Goal: Task Accomplishment & Management: Complete application form

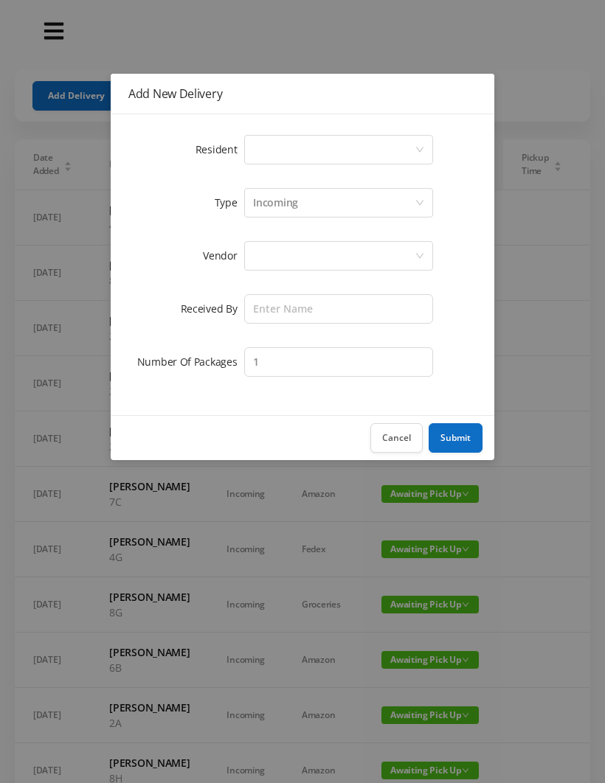
click at [275, 149] on div "Select a person" at bounding box center [334, 150] width 162 height 28
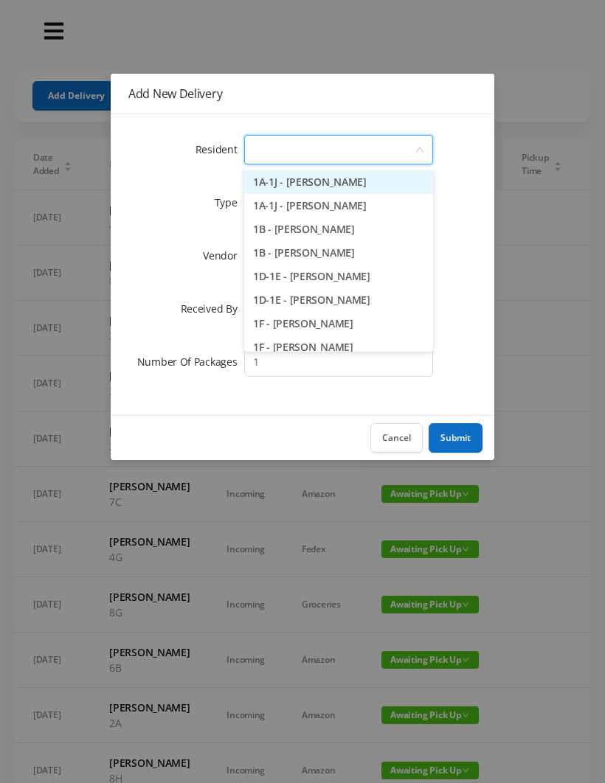
type input "4"
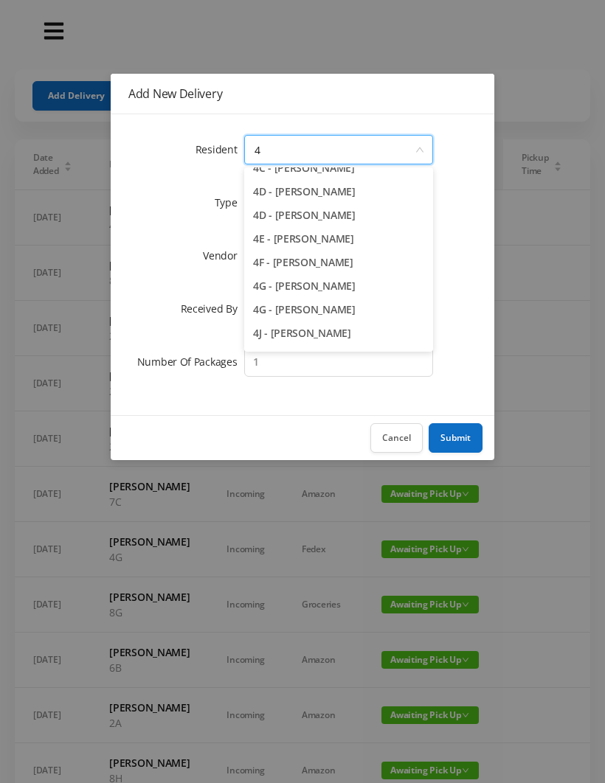
scroll to position [175, 0]
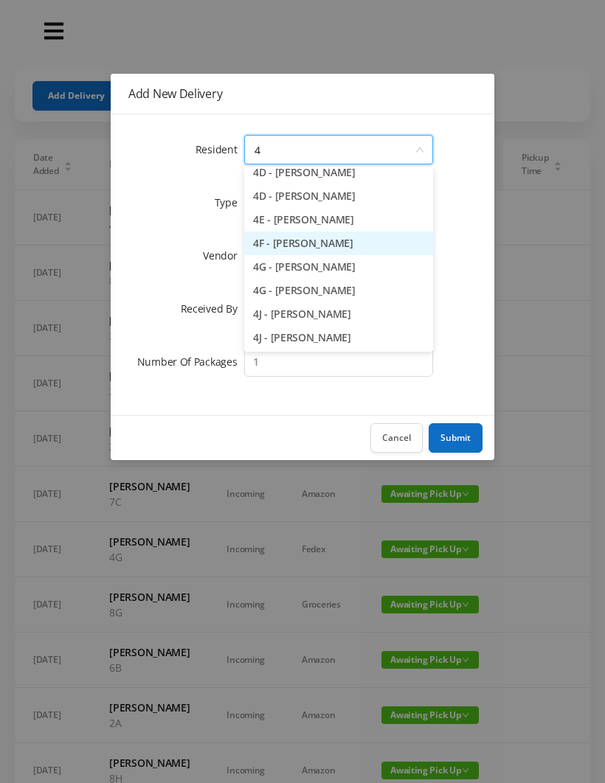
click at [342, 239] on li "4F - [PERSON_NAME]" at bounding box center [338, 244] width 189 height 24
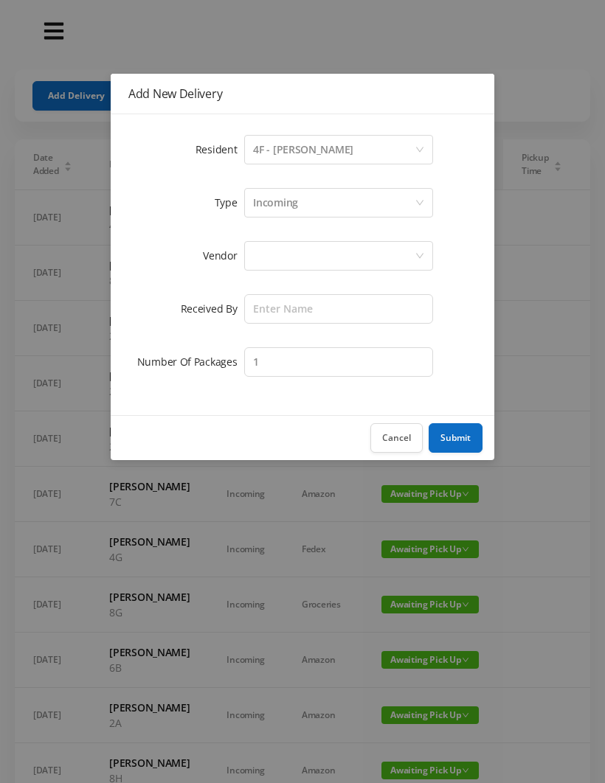
click at [264, 252] on div at bounding box center [334, 256] width 162 height 28
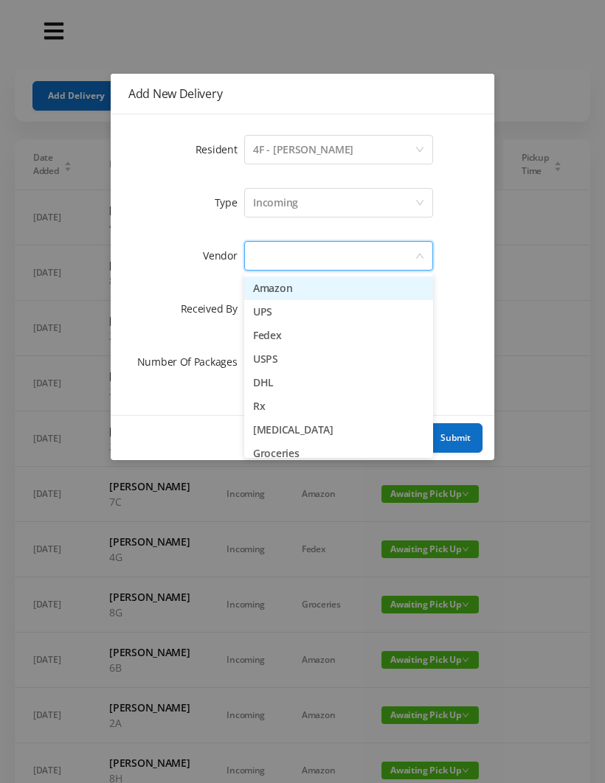
click at [302, 341] on li "Fedex" at bounding box center [338, 336] width 189 height 24
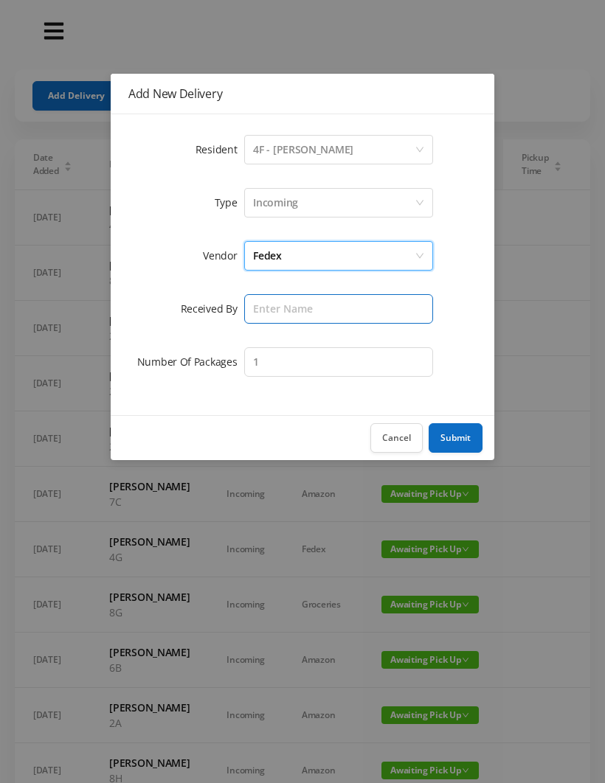
click at [280, 305] on input "text" at bounding box center [338, 308] width 189 height 29
type input "[PERSON_NAME]"
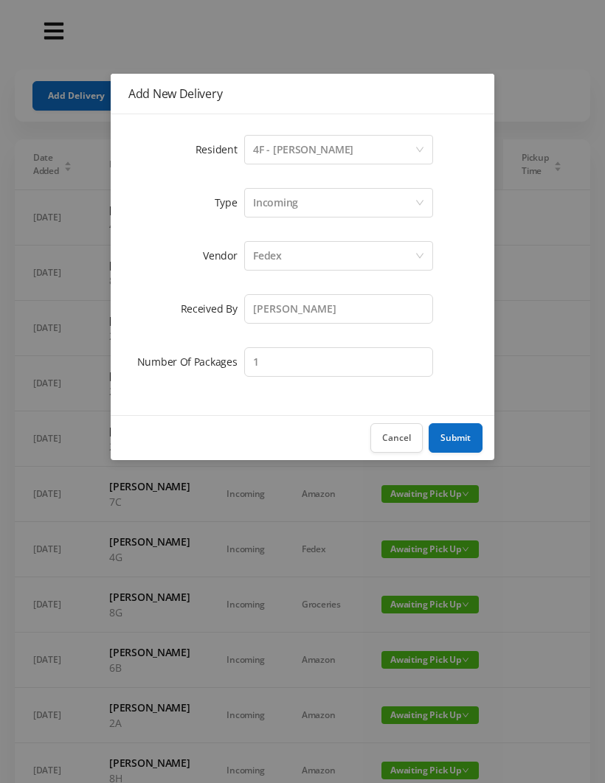
click at [461, 436] on button "Submit" at bounding box center [455, 437] width 54 height 29
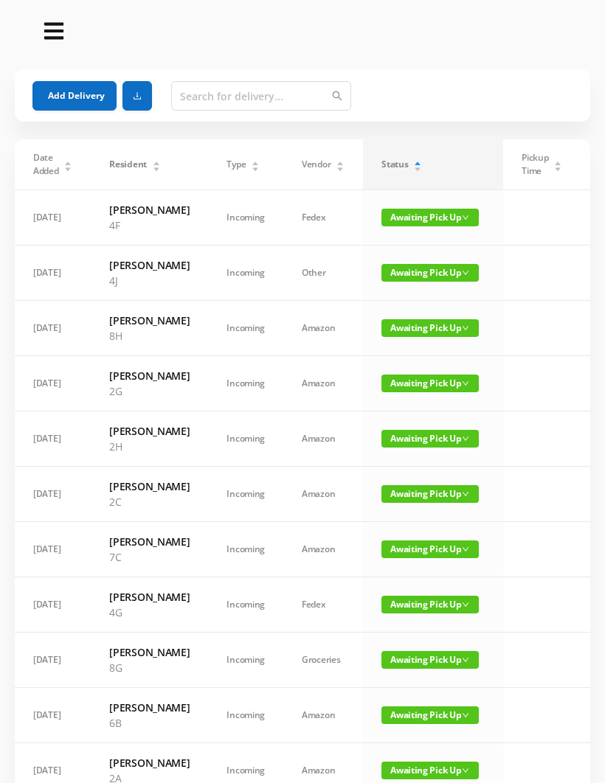
click at [66, 90] on button "Add Delivery" at bounding box center [74, 95] width 84 height 29
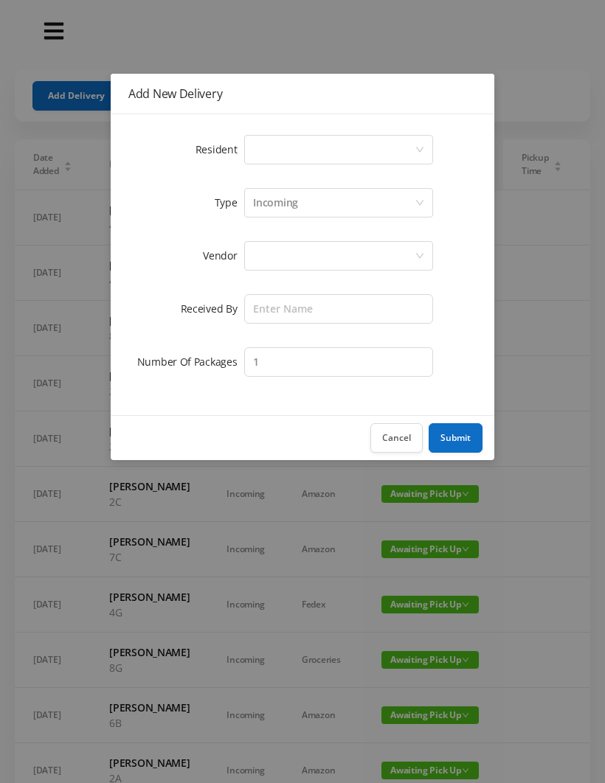
click at [266, 147] on div "Select a person" at bounding box center [334, 150] width 162 height 28
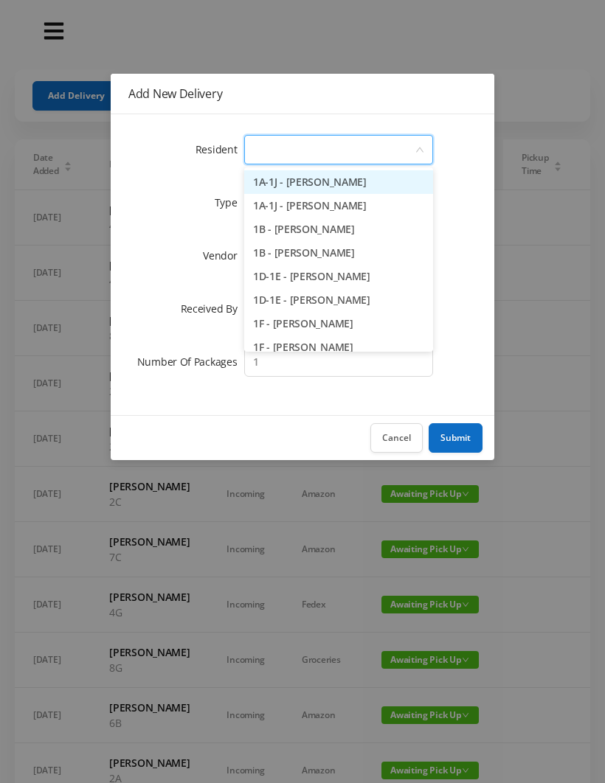
type input "2"
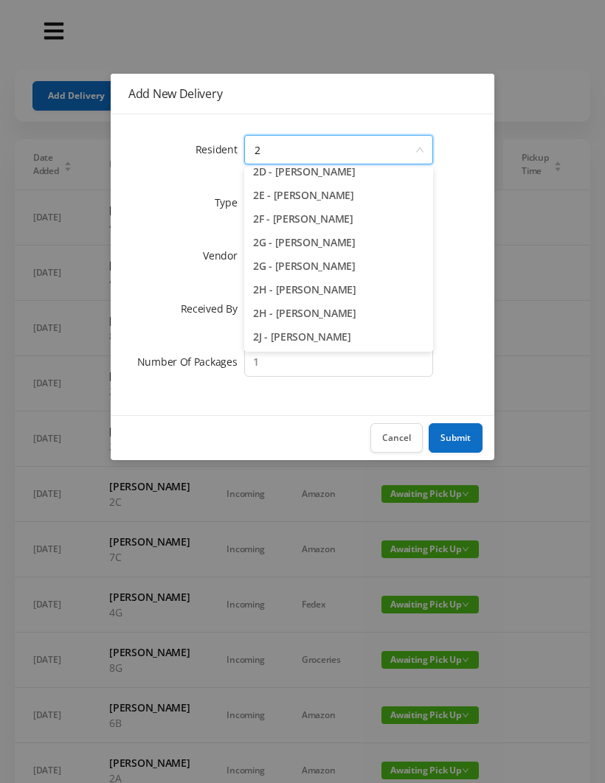
scroll to position [152, 0]
click at [322, 318] on li "2H - [PERSON_NAME]" at bounding box center [338, 314] width 189 height 24
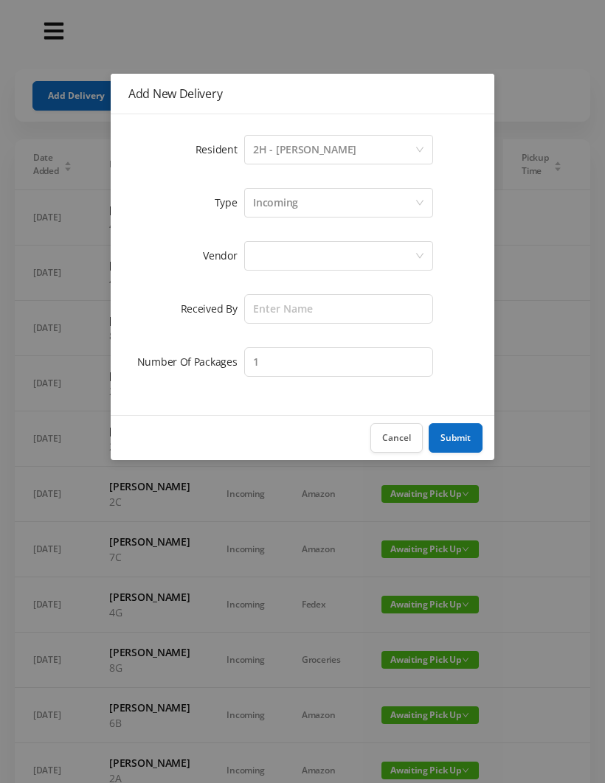
click at [271, 248] on div at bounding box center [334, 256] width 162 height 28
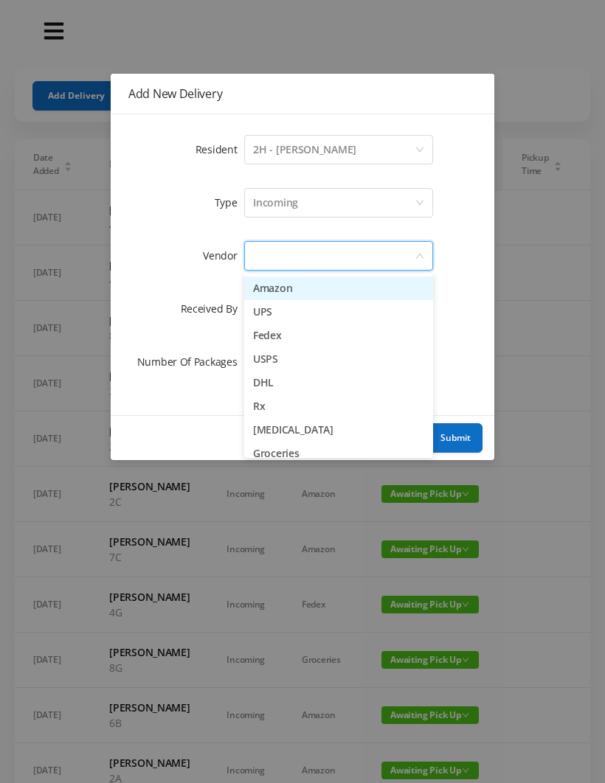
click at [302, 333] on li "Fedex" at bounding box center [338, 336] width 189 height 24
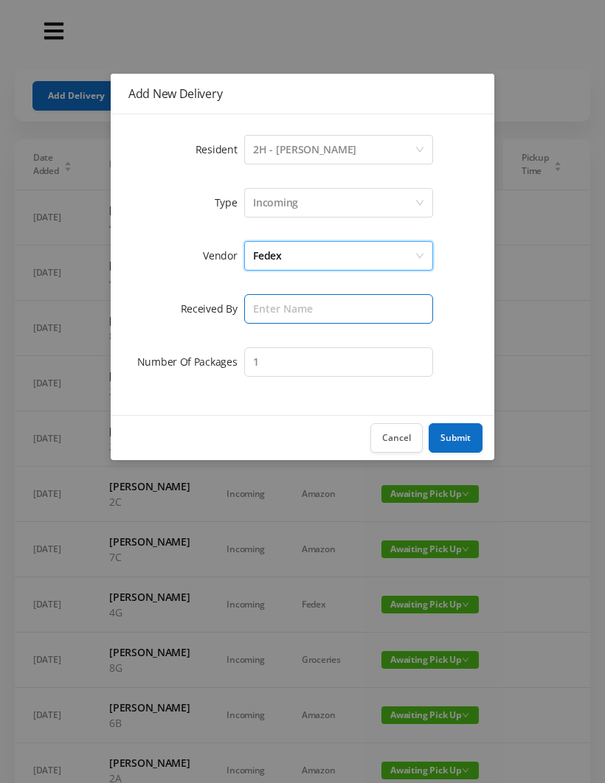
click at [268, 306] on input "text" at bounding box center [338, 308] width 189 height 29
type input "[PERSON_NAME]"
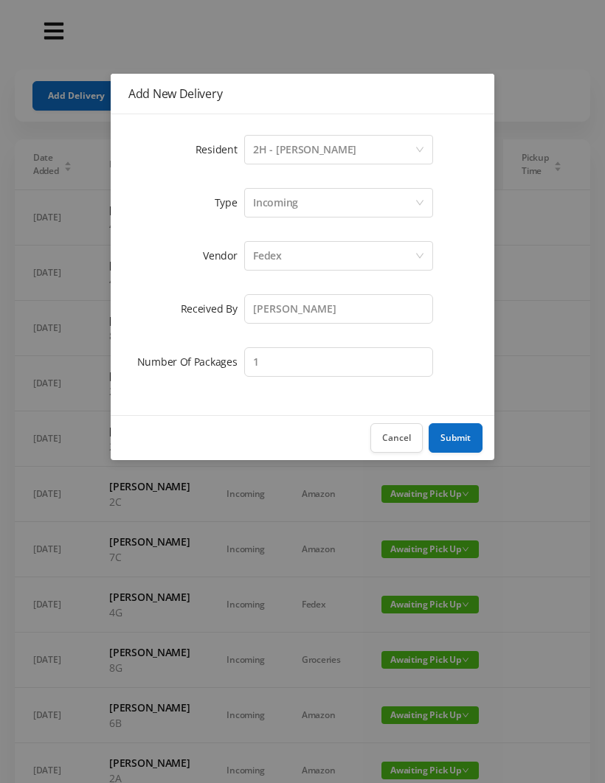
click at [460, 437] on button "Submit" at bounding box center [455, 437] width 54 height 29
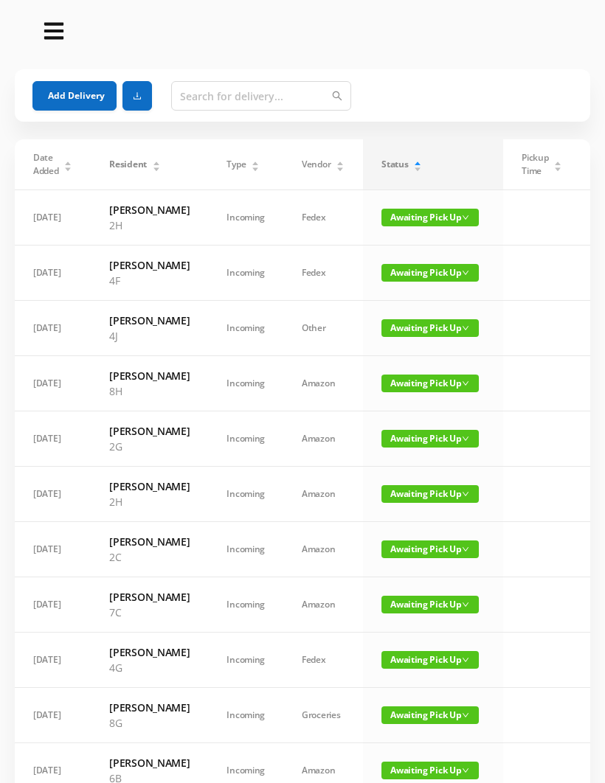
click at [80, 107] on button "Add Delivery" at bounding box center [74, 95] width 84 height 29
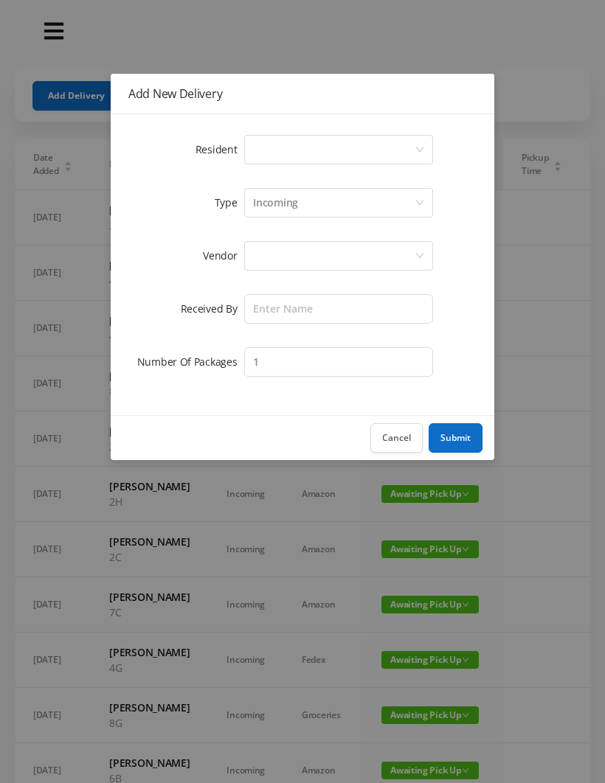
click at [272, 157] on div "Select a person" at bounding box center [334, 150] width 162 height 28
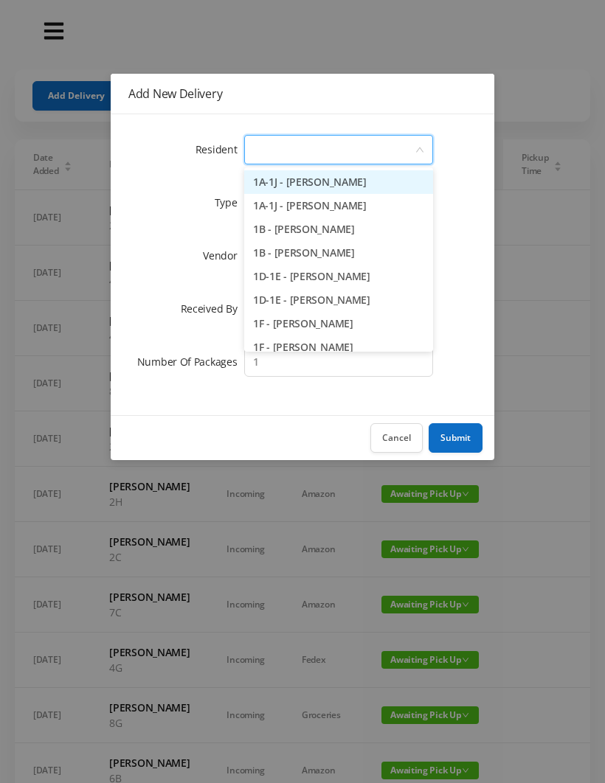
type input "8"
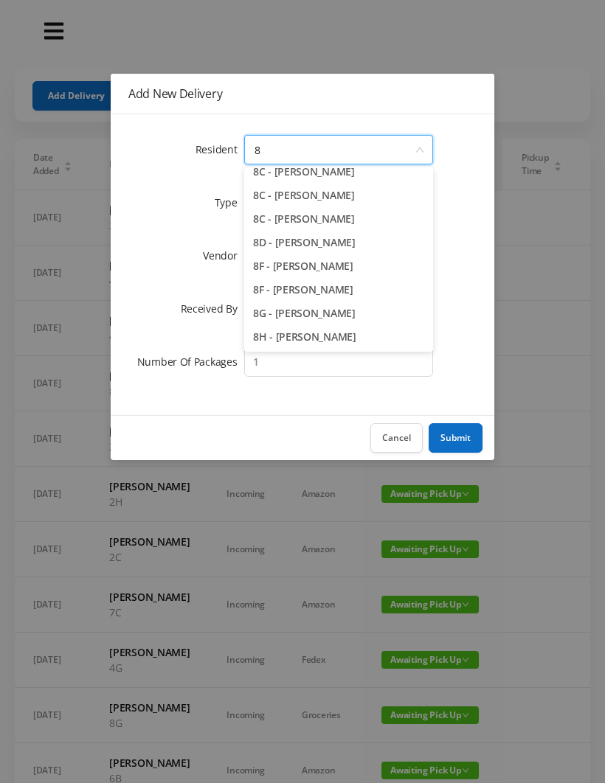
scroll to position [81, 0]
click at [392, 428] on button "Cancel" at bounding box center [396, 437] width 52 height 29
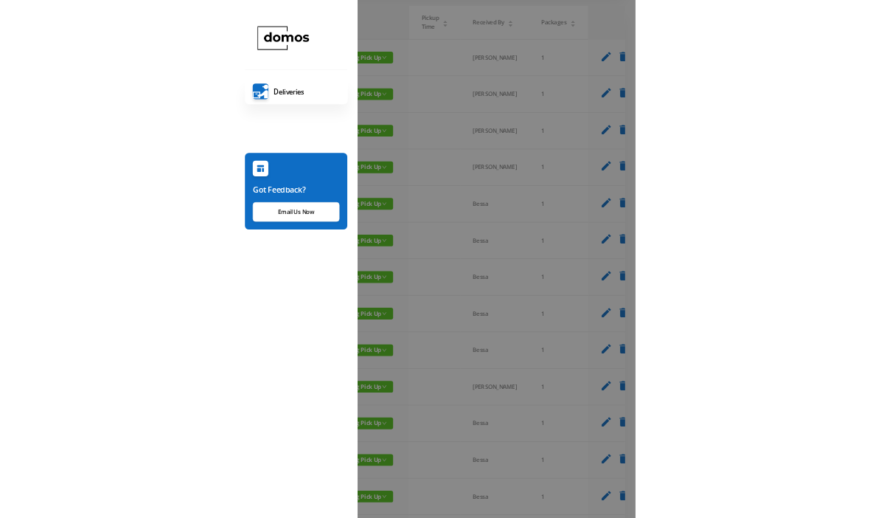
scroll to position [0, 173]
